Goal: Navigation & Orientation: Find specific page/section

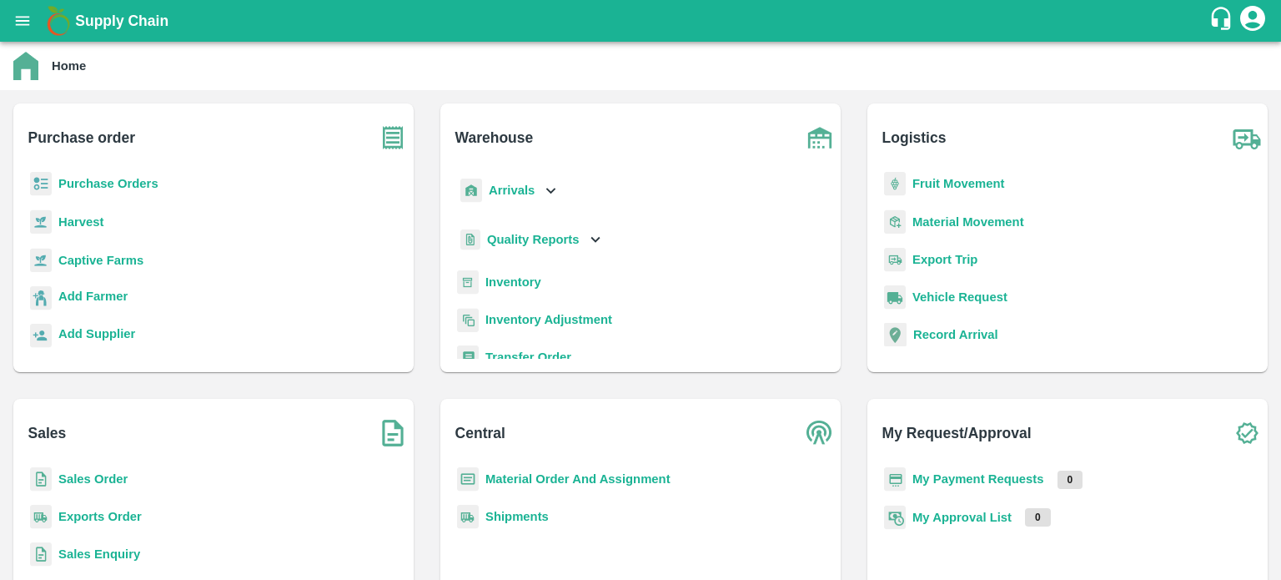
click at [106, 482] on b "Sales Order" at bounding box center [92, 478] width 69 height 13
click at [111, 517] on b "Exports Order" at bounding box center [99, 515] width 83 height 13
